Goal: Information Seeking & Learning: Learn about a topic

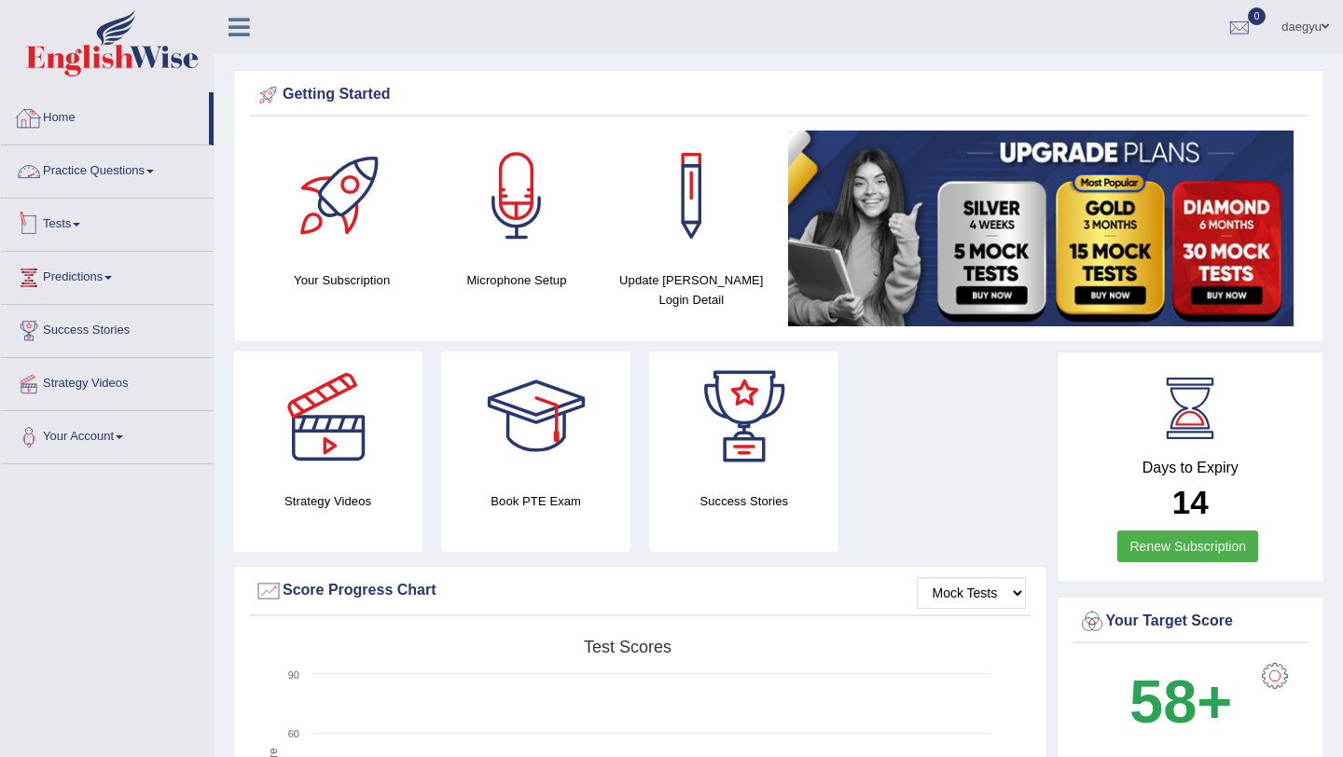
click at [120, 172] on link "Practice Questions" at bounding box center [107, 168] width 213 height 47
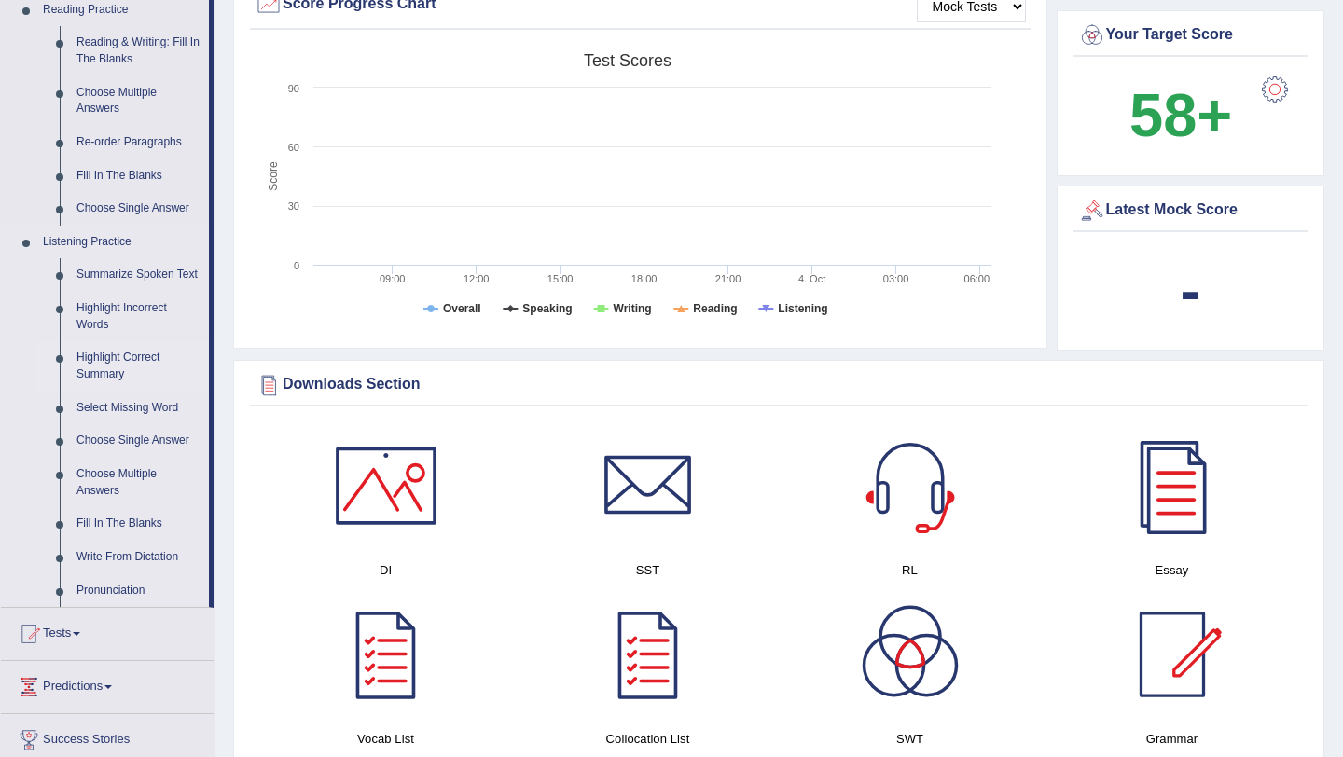
scroll to position [594, 0]
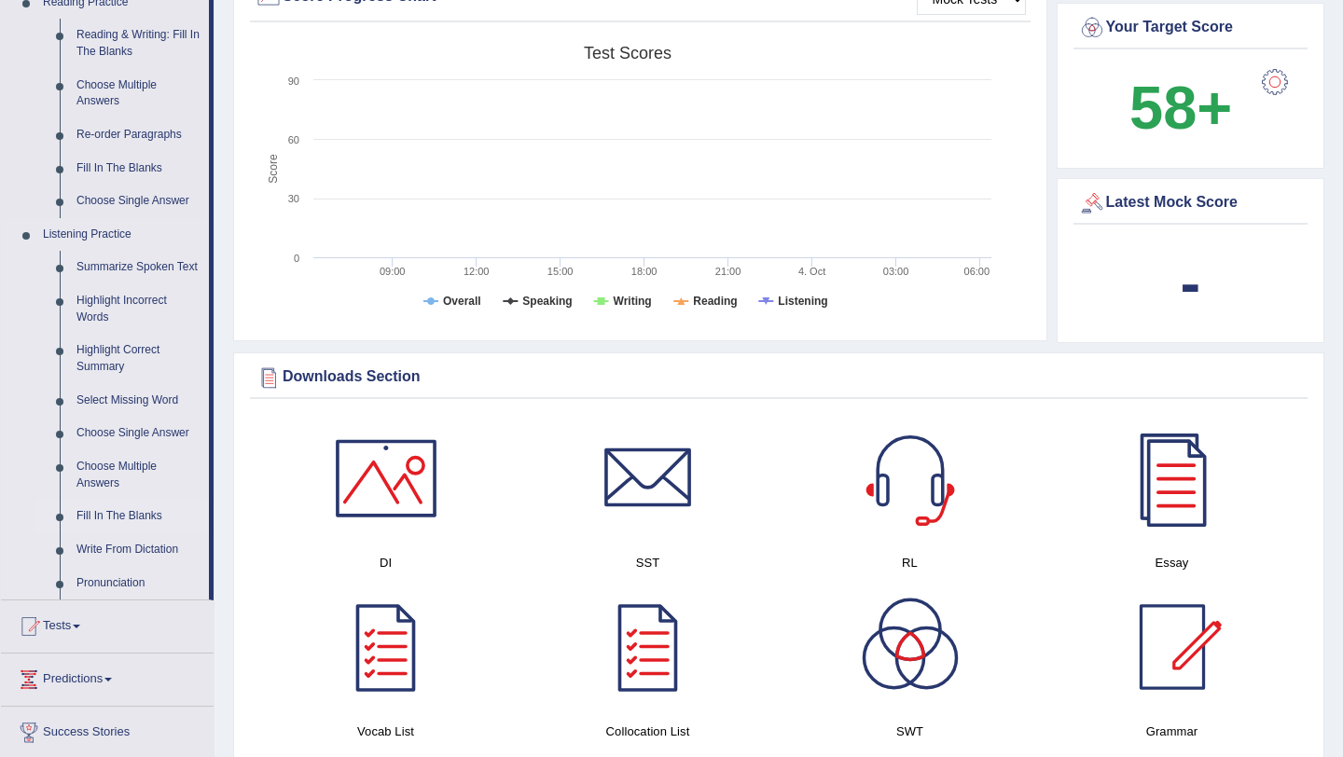
click at [146, 531] on link "Fill In The Blanks" at bounding box center [138, 517] width 141 height 34
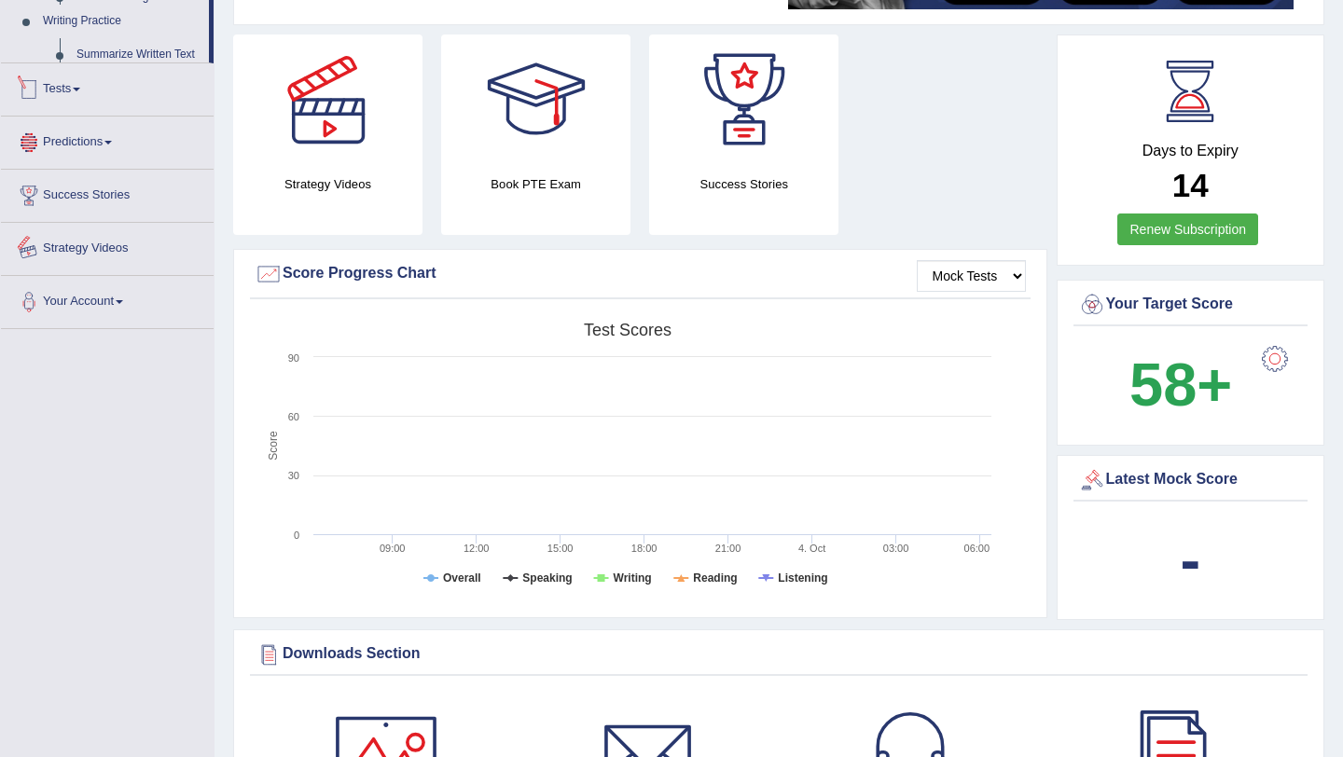
scroll to position [528, 0]
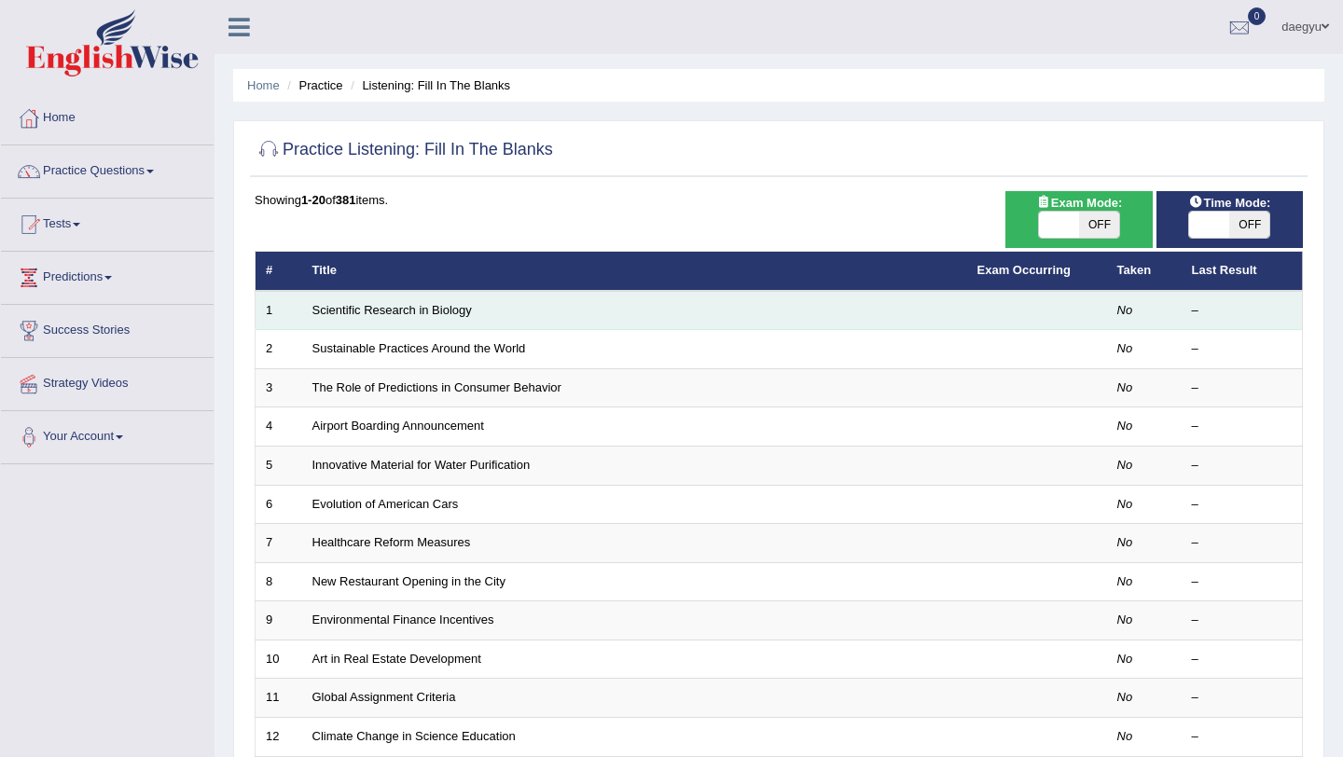
click at [344, 323] on td "Scientific Research in Biology" at bounding box center [634, 310] width 665 height 39
click at [347, 317] on link "Scientific Research in Biology" at bounding box center [391, 310] width 159 height 14
click at [422, 321] on td "Scientific Research in Biology" at bounding box center [634, 310] width 665 height 39
click at [428, 310] on link "Scientific Research in Biology" at bounding box center [391, 310] width 159 height 14
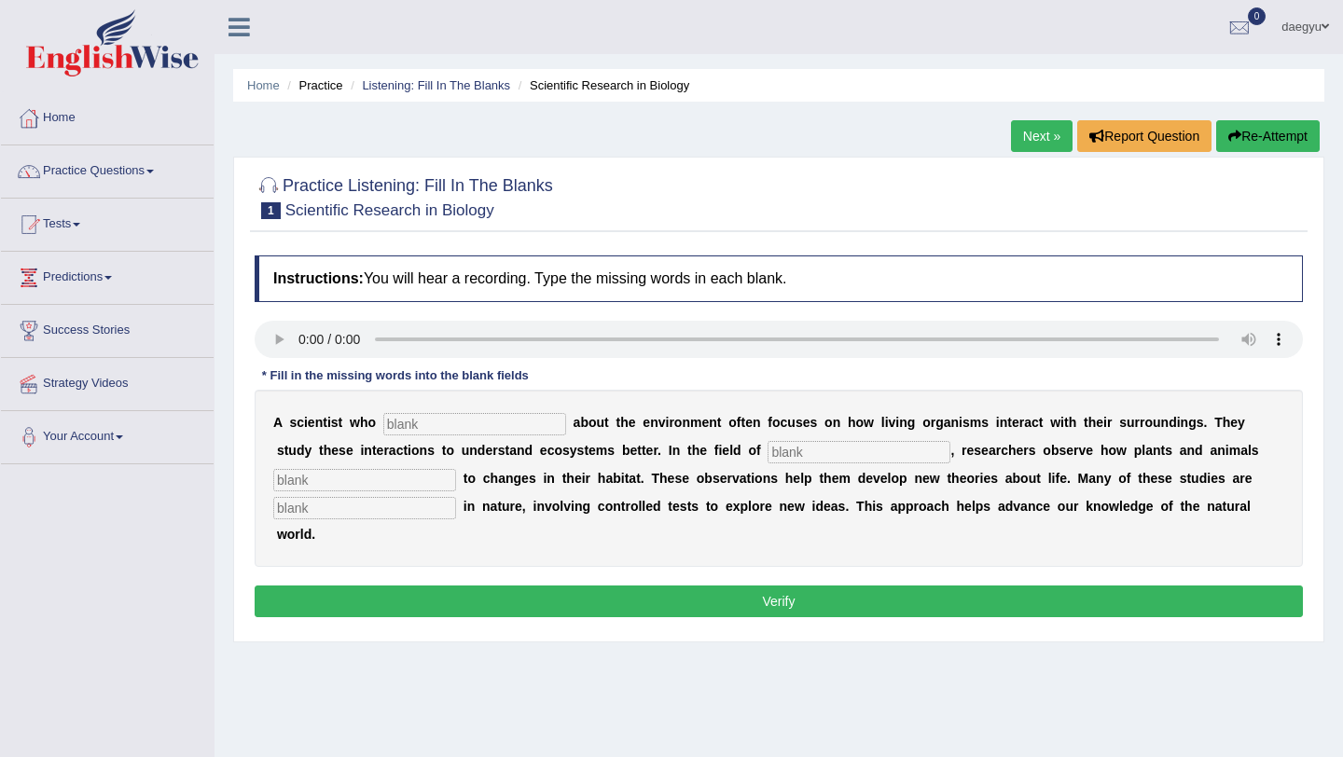
click at [408, 408] on div "A s c i e n t i s t w h o a b o u t t h e e n v i r o n m e n t o f t e n f o c…" at bounding box center [779, 478] width 1048 height 177
click at [408, 421] on input "text" at bounding box center [474, 424] width 183 height 22
type input "cares"
click at [767, 452] on input "text" at bounding box center [858, 452] width 183 height 22
type input "bioogy"
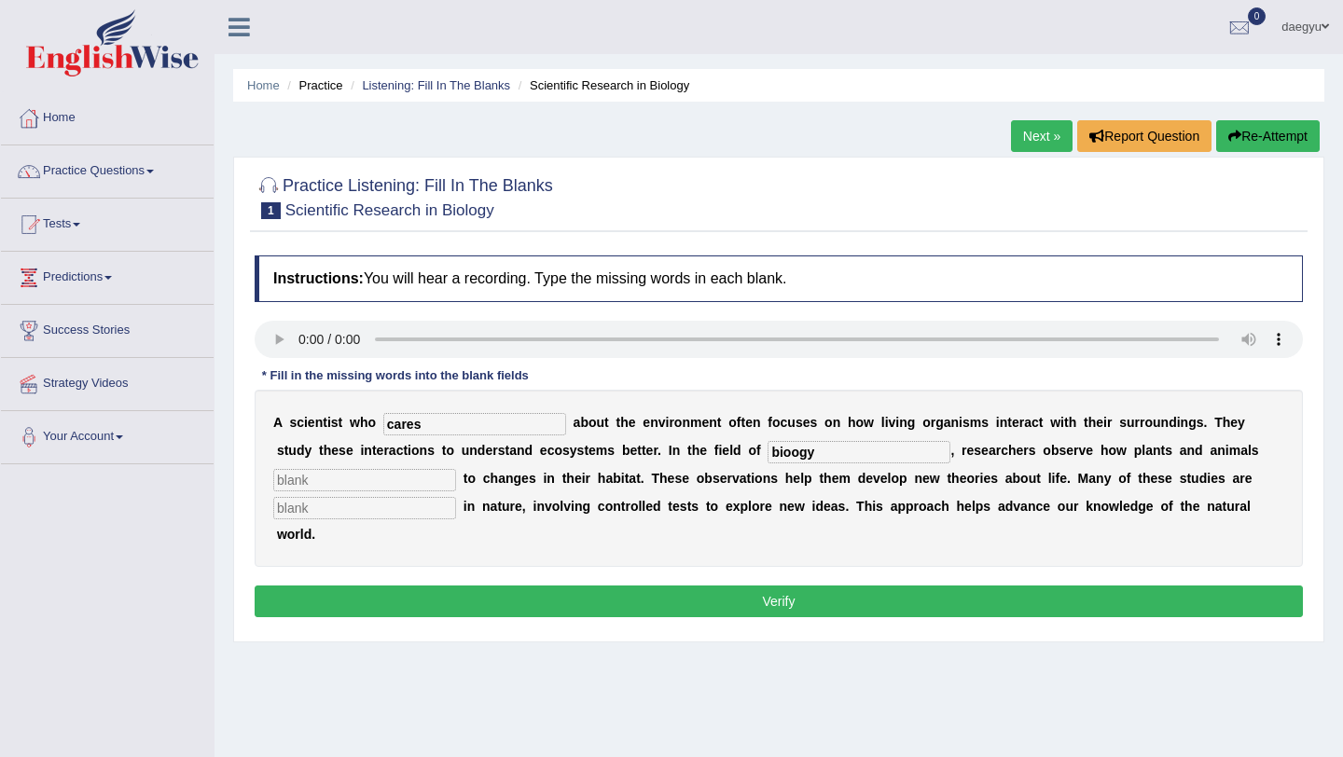
click at [411, 464] on div "A s c i e n t i s t w h o cares a b o u t t h e e n v i r o n m e n t o f t e n…" at bounding box center [779, 478] width 1048 height 177
click at [411, 466] on div "A s c i e n t i s t w h o cares a b o u t t h e e n v i r o n m e n t o f t e n…" at bounding box center [779, 478] width 1048 height 177
click at [411, 474] on input "text" at bounding box center [364, 480] width 183 height 22
type input "respond"
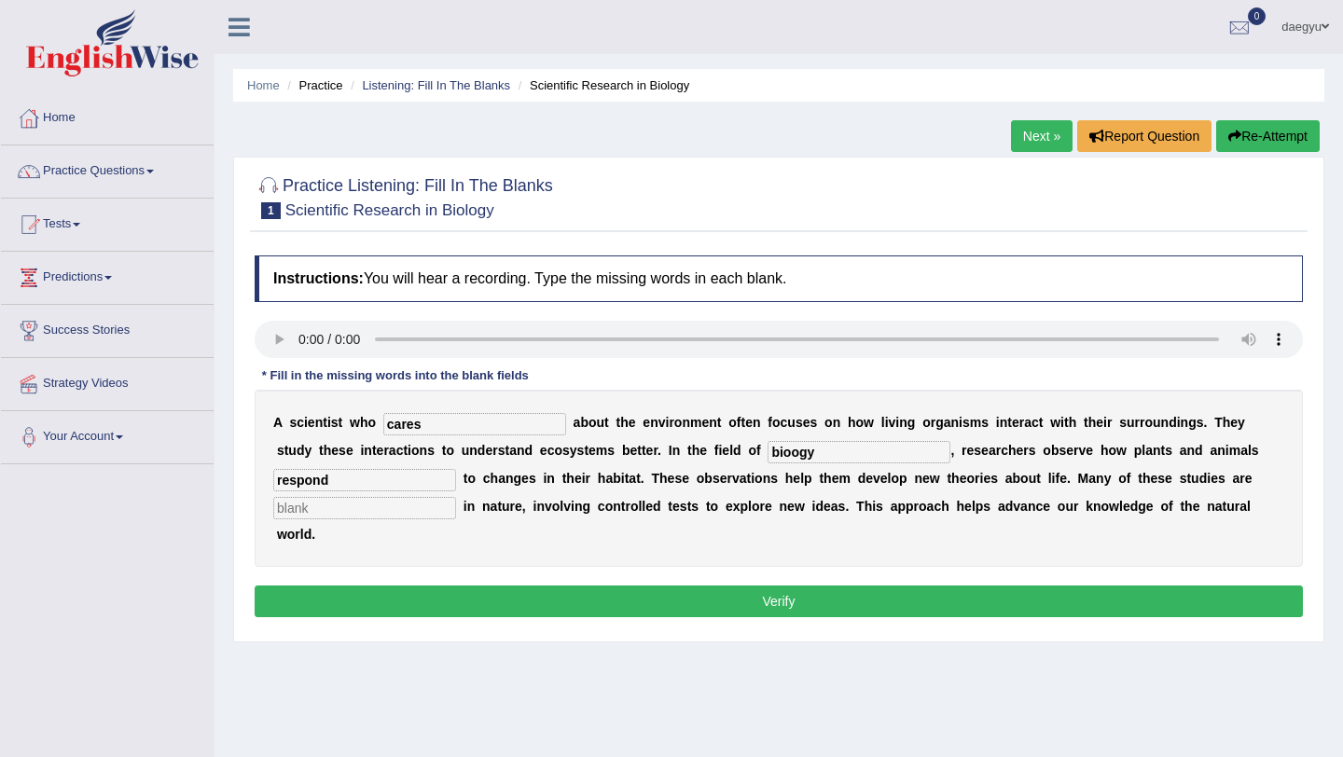
click at [393, 511] on input "text" at bounding box center [364, 508] width 183 height 22
click at [394, 498] on input "text" at bounding box center [364, 508] width 183 height 22
type input "experimental"
click at [767, 449] on input "bioogy" at bounding box center [858, 452] width 183 height 22
type input "biology"
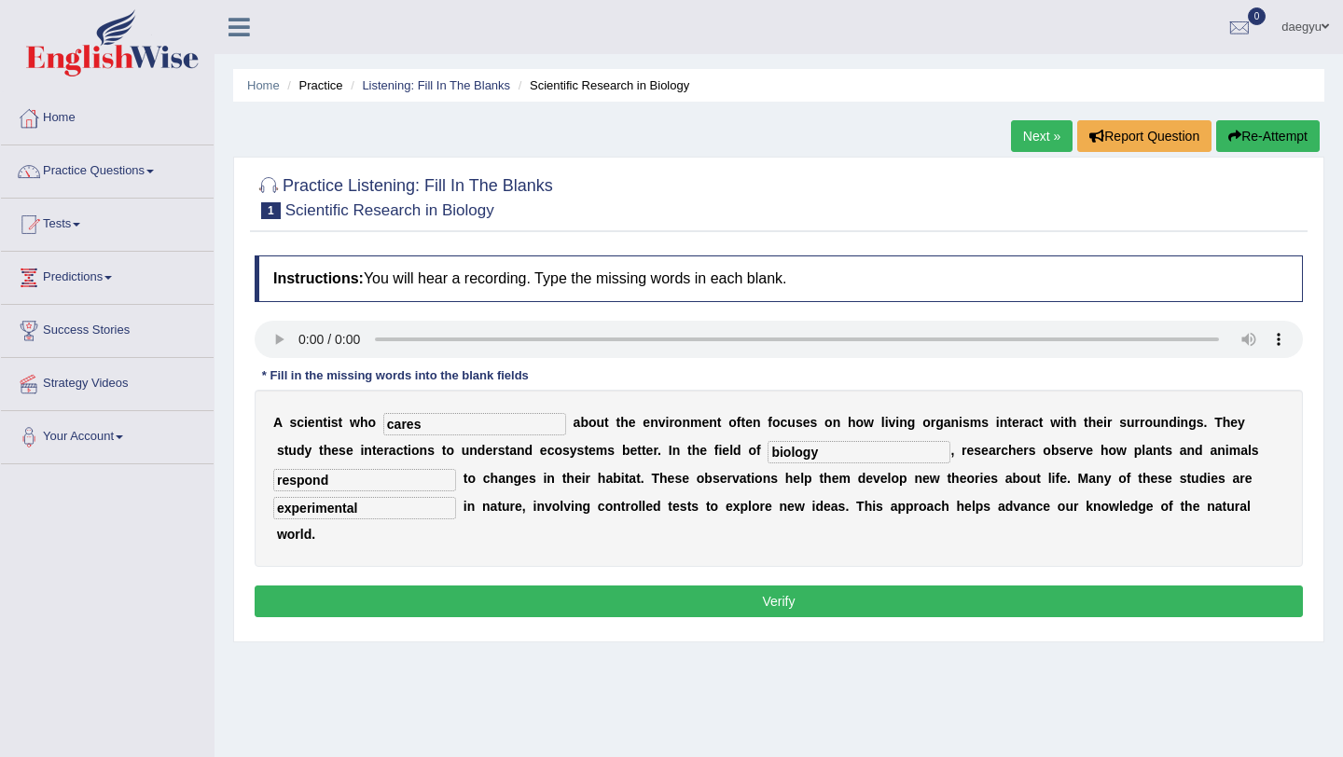
click at [420, 586] on button "Verify" at bounding box center [779, 602] width 1048 height 32
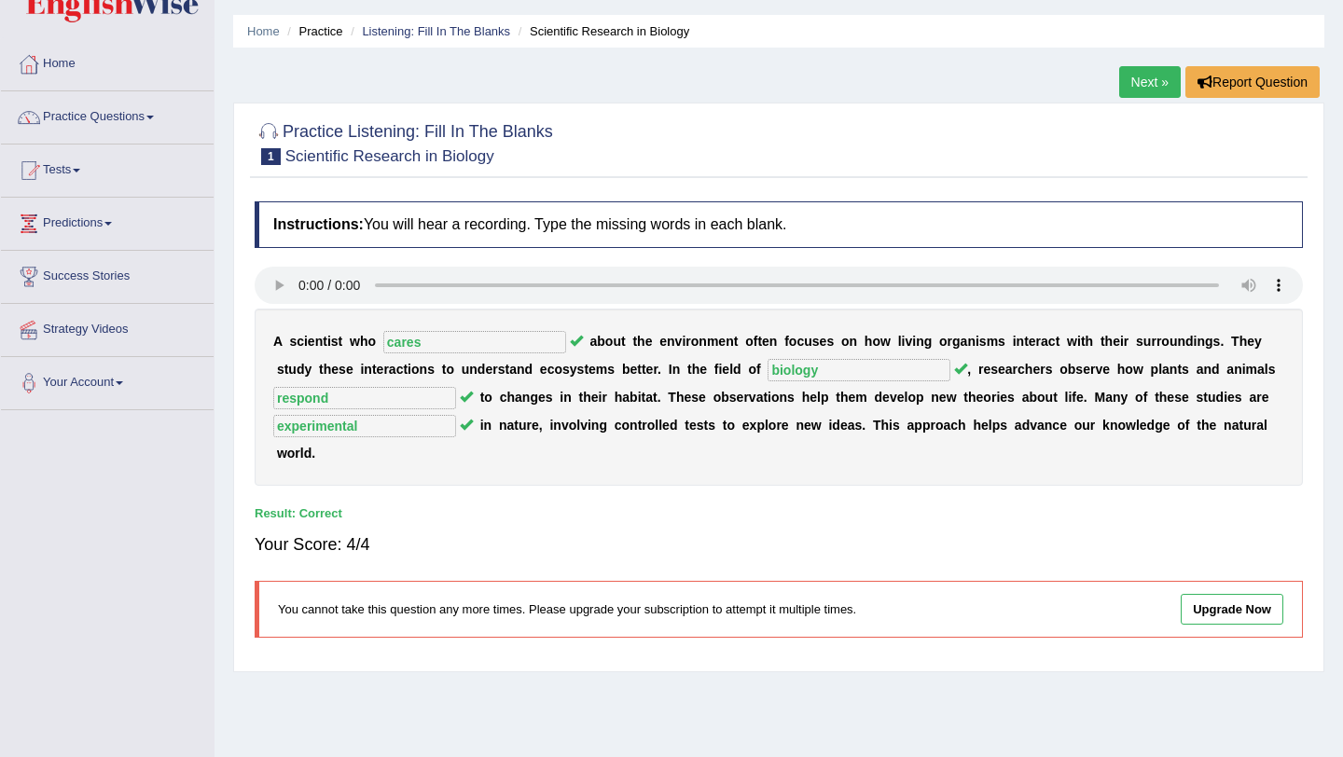
scroll to position [58, 0]
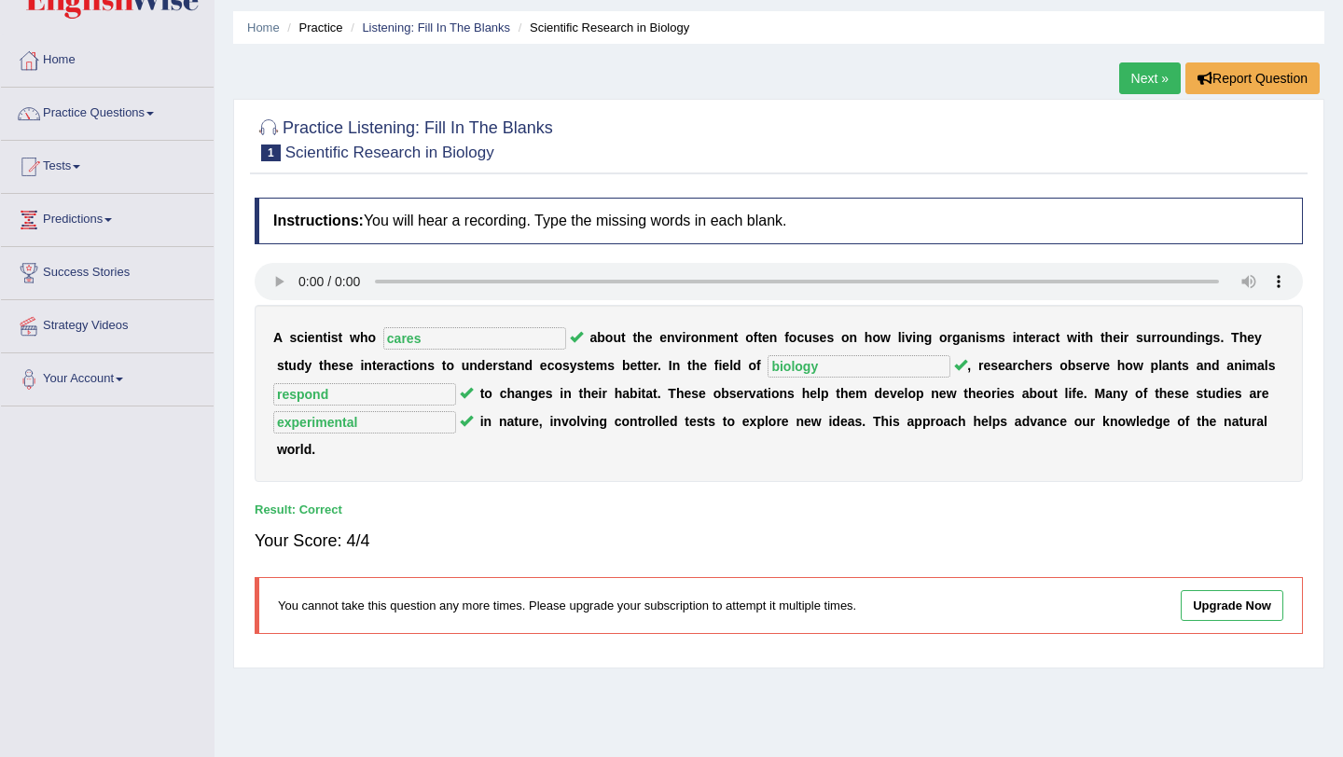
click at [1152, 77] on link "Next »" at bounding box center [1150, 78] width 62 height 32
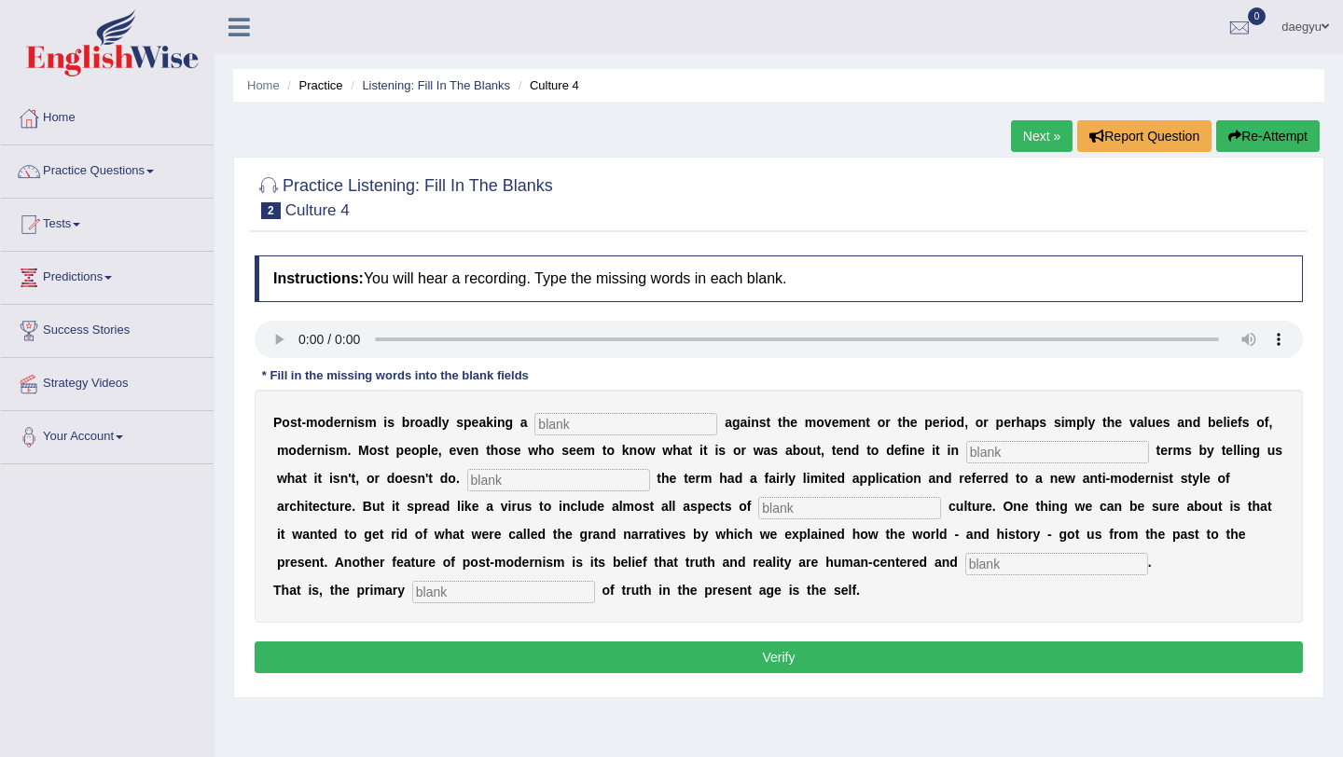
click at [604, 416] on input "text" at bounding box center [625, 424] width 183 height 22
type input "reaction"
click at [1065, 462] on input "text" at bounding box center [1057, 452] width 183 height 22
type input "negative"
click at [554, 466] on div "P o s t - m o d e r n i s m i s b r o a d l y s p e a k i n g a reaction a g a …" at bounding box center [779, 506] width 1048 height 233
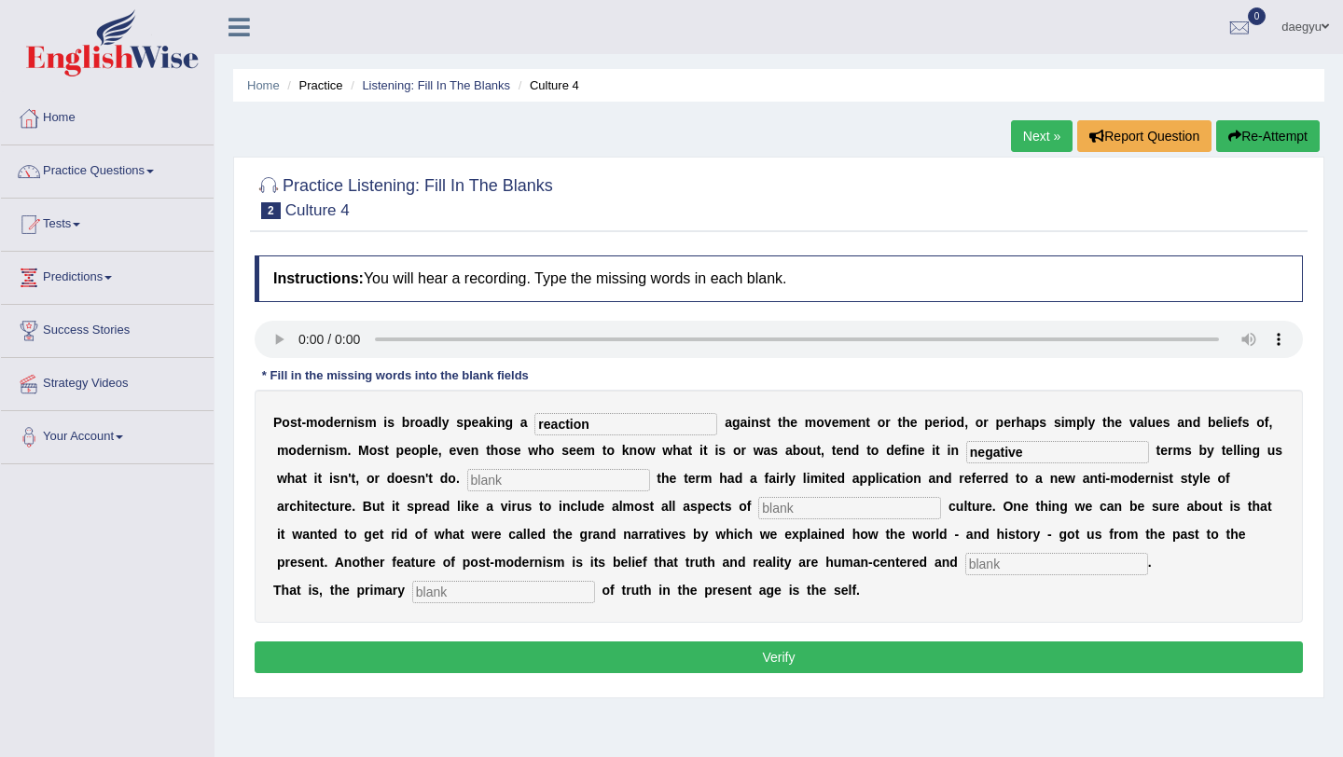
click at [555, 472] on input "text" at bounding box center [558, 480] width 183 height 22
type input "initally"
click at [889, 525] on div "P o s t - m o d e r n i s m i s b r o a d l y s p e a k i n g a reaction a g a …" at bounding box center [779, 506] width 1048 height 233
click at [888, 513] on input "text" at bounding box center [849, 508] width 183 height 22
type input "contmepry"
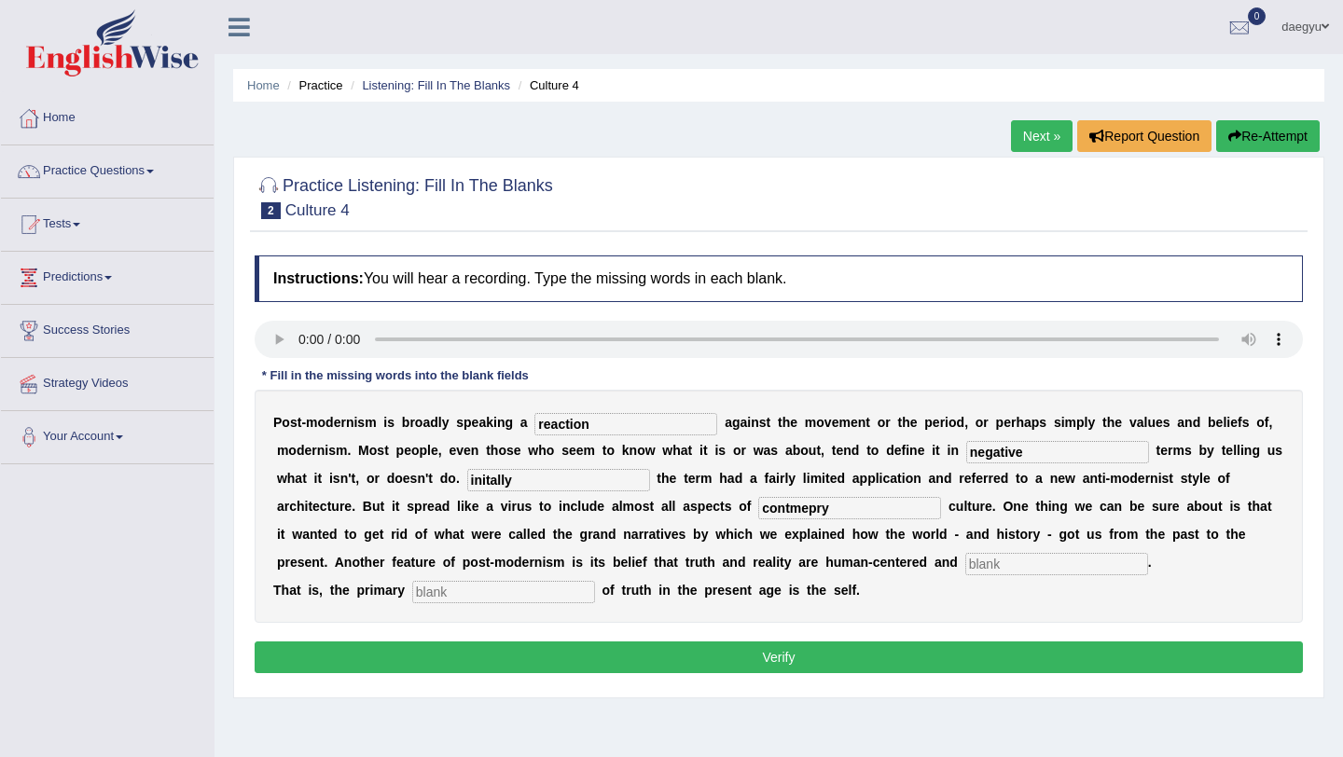
click at [1009, 574] on input "text" at bounding box center [1056, 564] width 183 height 22
type input "internal"
click at [511, 580] on div "P o s t - m o d e r n i s m i s b r o a d l y s p e a k i n g a reaction a g a …" at bounding box center [779, 506] width 1048 height 233
click at [511, 593] on input "text" at bounding box center [503, 592] width 183 height 22
type input "sauces"
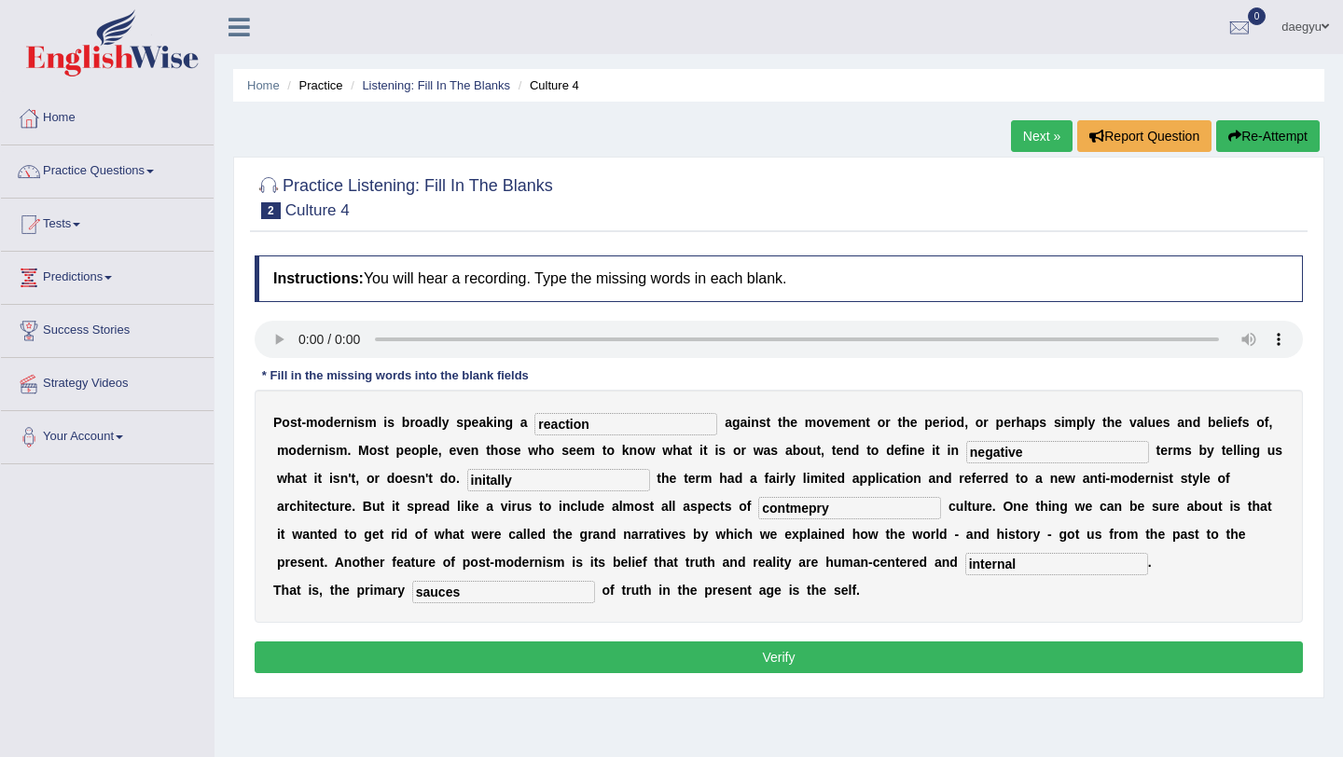
click at [574, 655] on button "Verify" at bounding box center [779, 658] width 1048 height 32
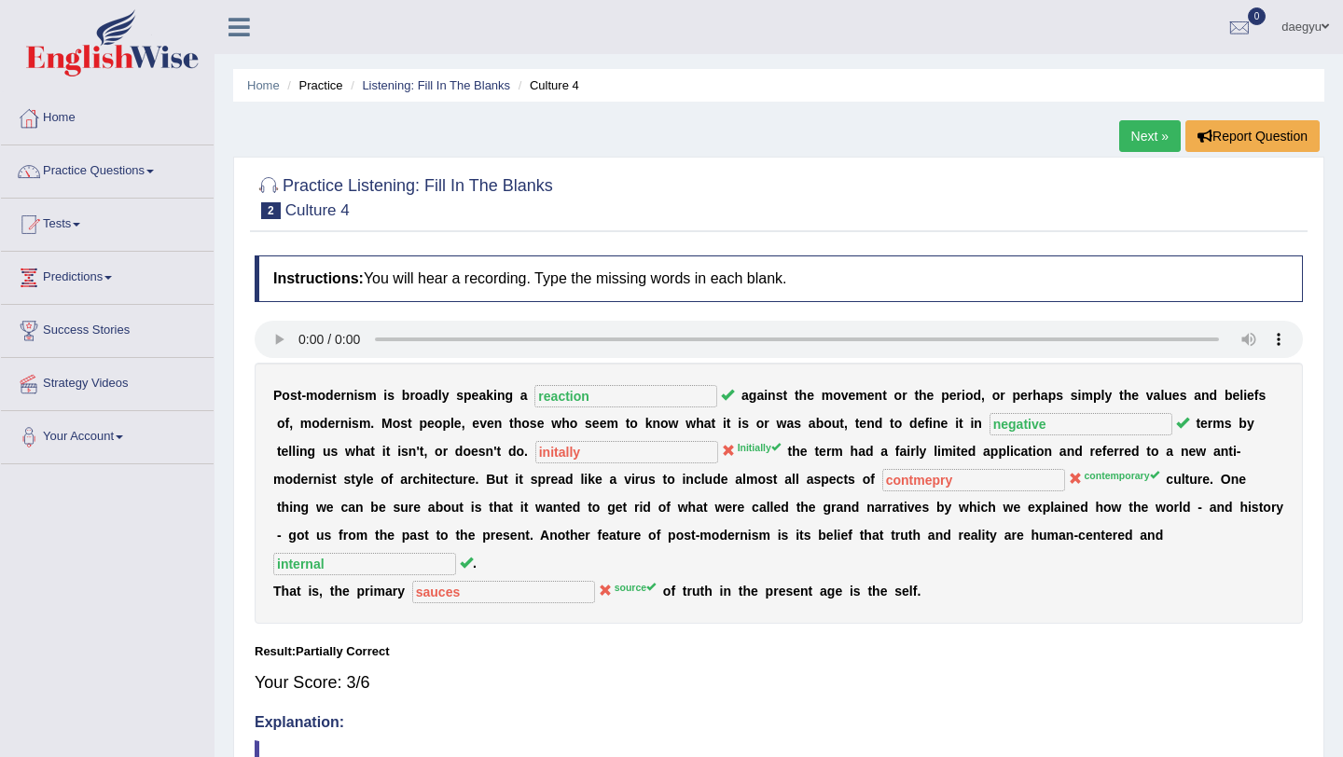
click at [1113, 142] on div "Home Practice Listening: Fill In The Blanks Culture 4 Next » Report Question Pr…" at bounding box center [778, 496] width 1128 height 992
click at [1122, 139] on link "Next »" at bounding box center [1150, 136] width 62 height 32
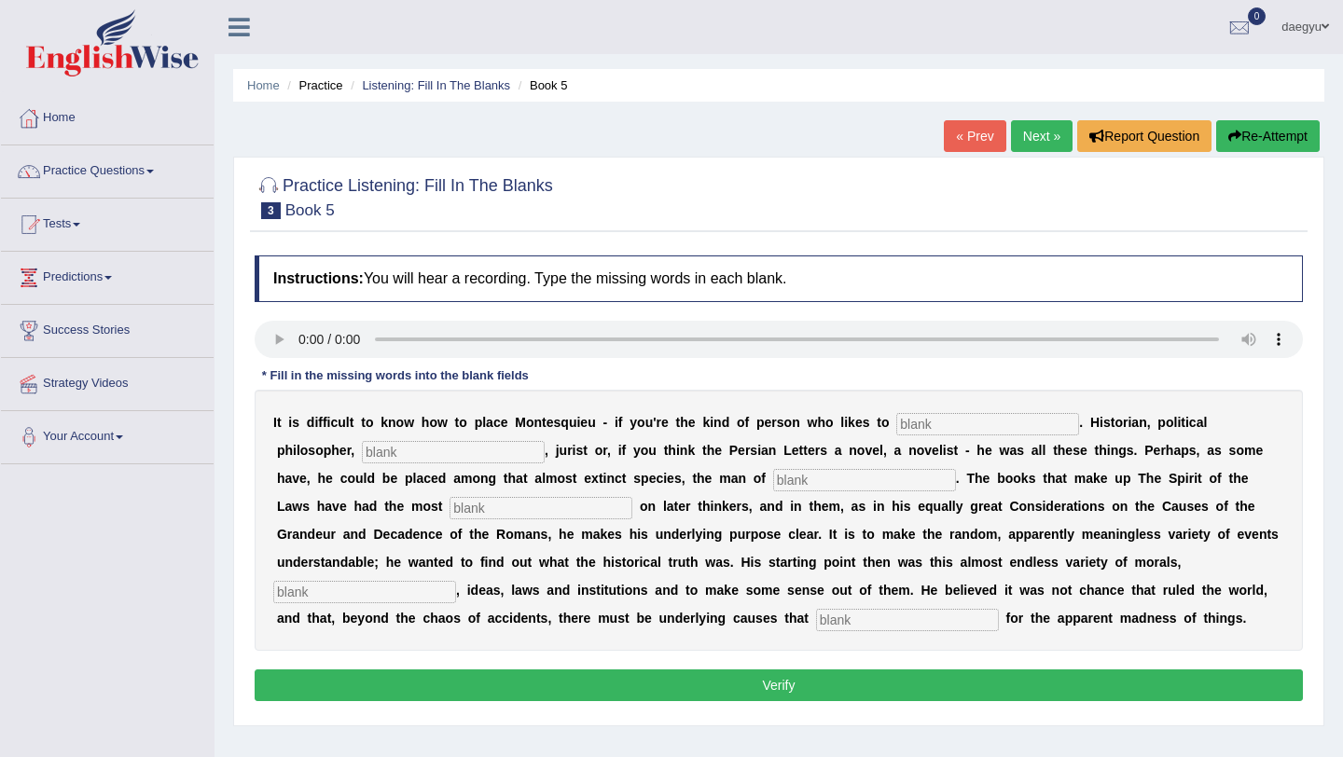
click at [904, 441] on div "I t i s d i f f i c u l t t o k n o w h o w t o p l a c e M o n t e s q u i e u…" at bounding box center [779, 520] width 1048 height 261
click at [922, 430] on input "text" at bounding box center [987, 424] width 183 height 22
type input "categorized"
click at [773, 480] on input "text" at bounding box center [864, 480] width 183 height 22
type input "letters"
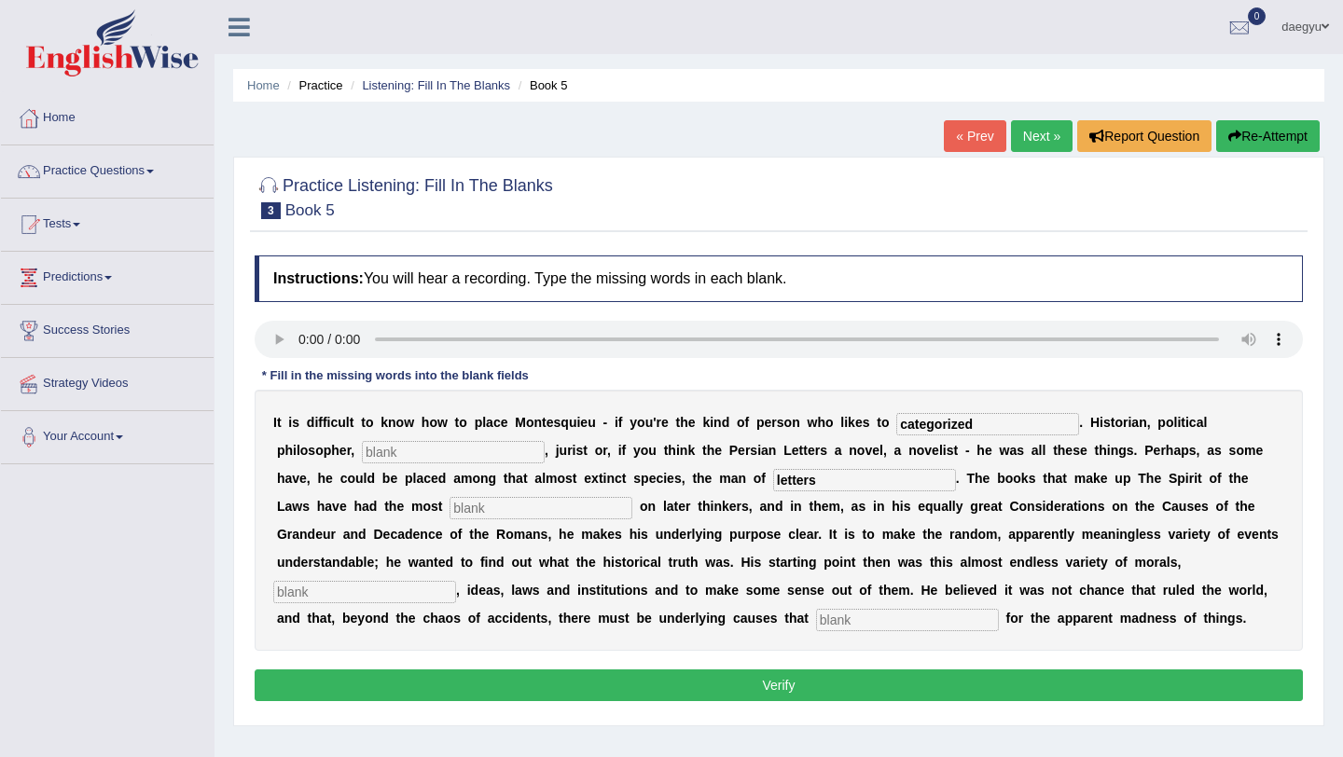
click at [593, 527] on b "a" at bounding box center [596, 534] width 7 height 15
click at [449, 514] on input "text" at bounding box center [540, 508] width 183 height 22
type input "influence"
click at [456, 581] on input "text" at bounding box center [364, 592] width 183 height 22
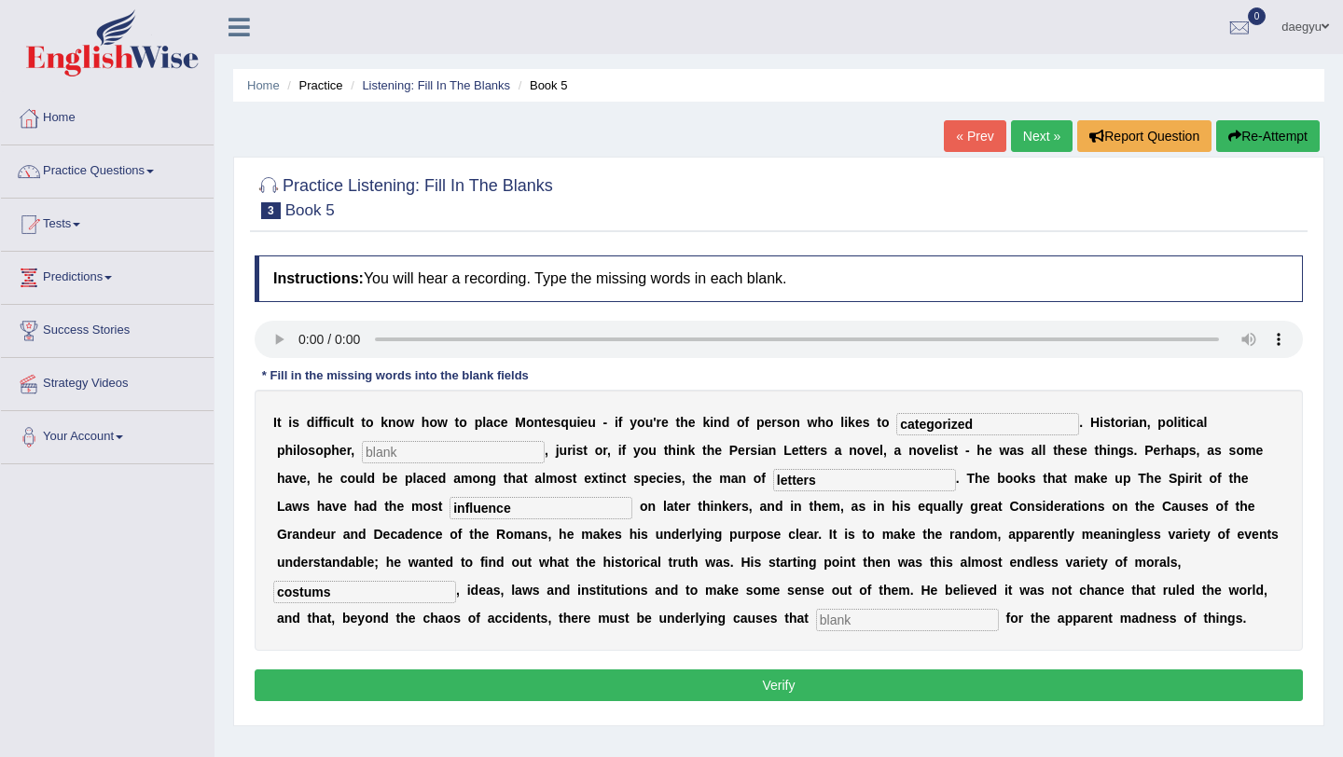
type input "costums"
click at [816, 619] on input "text" at bounding box center [907, 620] width 183 height 22
type input "account"
click at [384, 460] on input "text" at bounding box center [453, 452] width 183 height 22
type input "c"
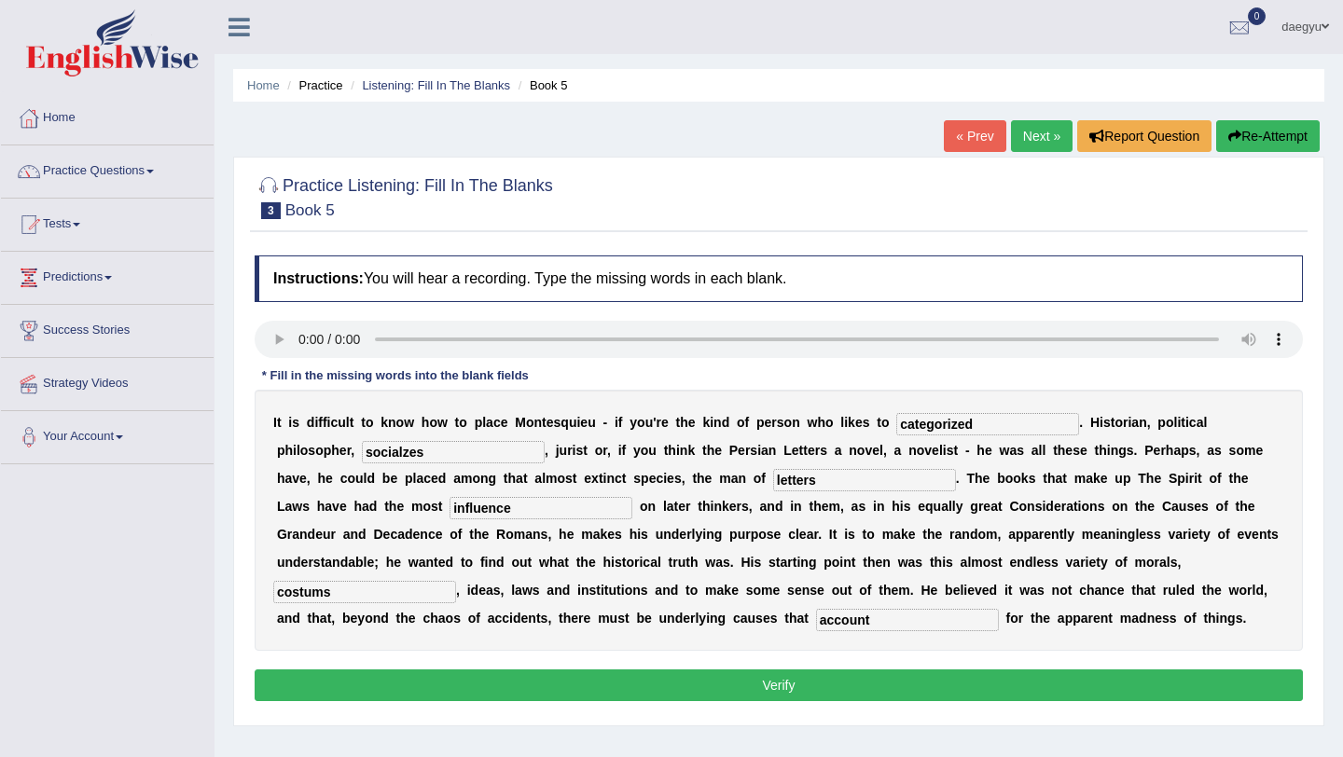
type input "socialzes"
click at [1167, 681] on button "Verify" at bounding box center [779, 686] width 1048 height 32
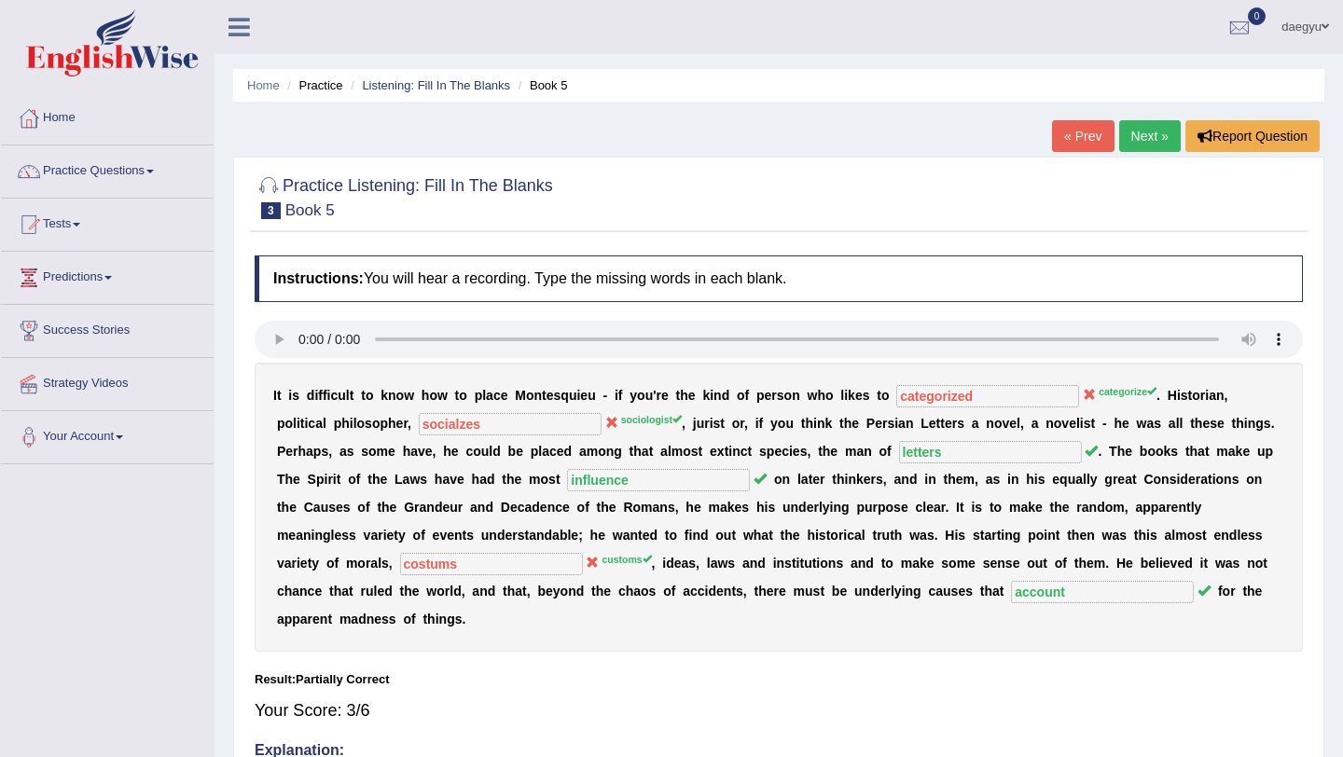
scroll to position [4, 0]
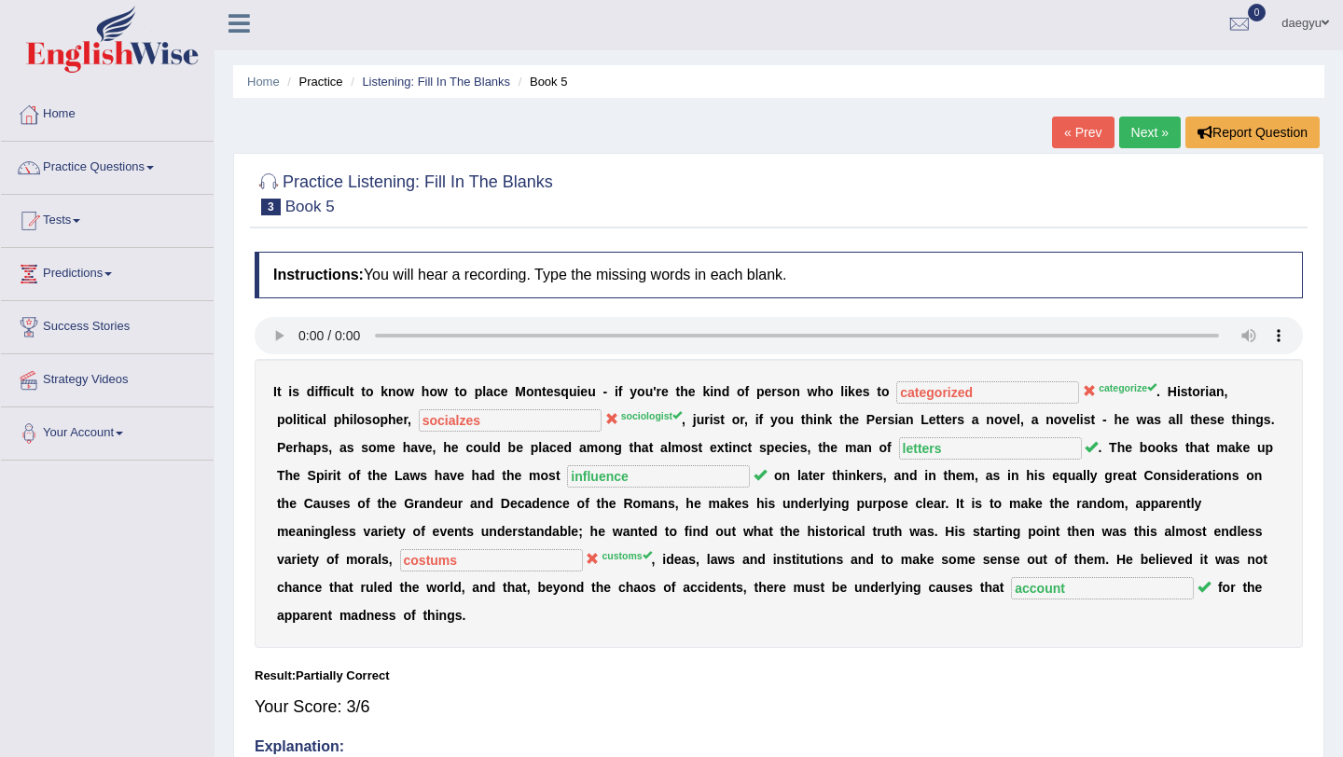
click at [1132, 139] on link "Next »" at bounding box center [1150, 133] width 62 height 32
